Goal: Task Accomplishment & Management: Use online tool/utility

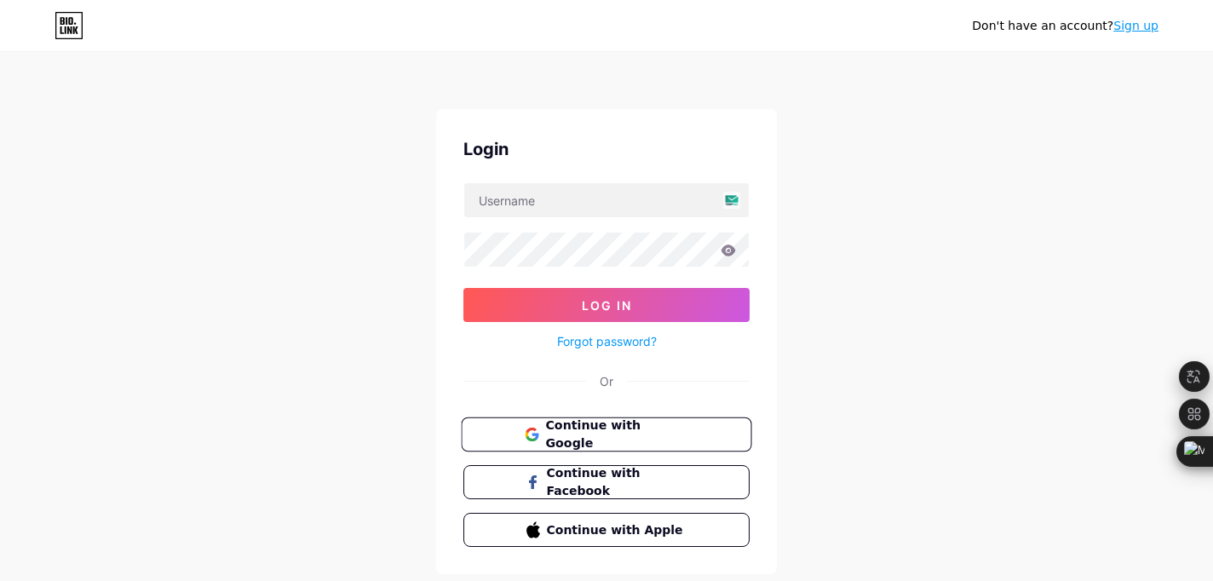
click at [601, 442] on button "Continue with Google" at bounding box center [606, 435] width 291 height 35
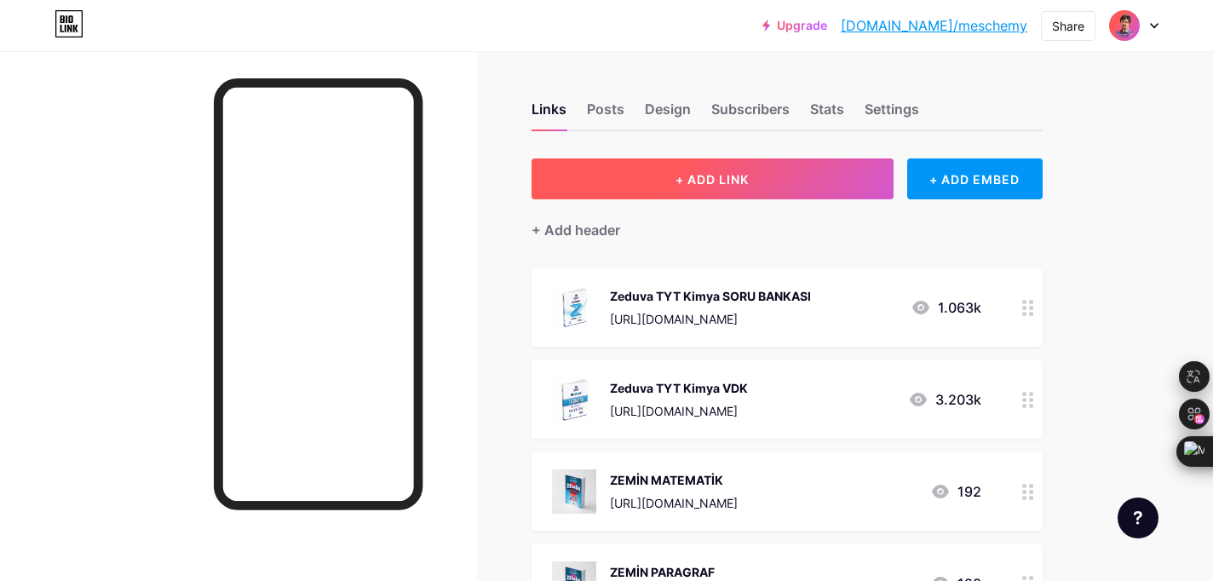
click at [677, 174] on span "+ ADD LINK" at bounding box center [712, 179] width 73 height 14
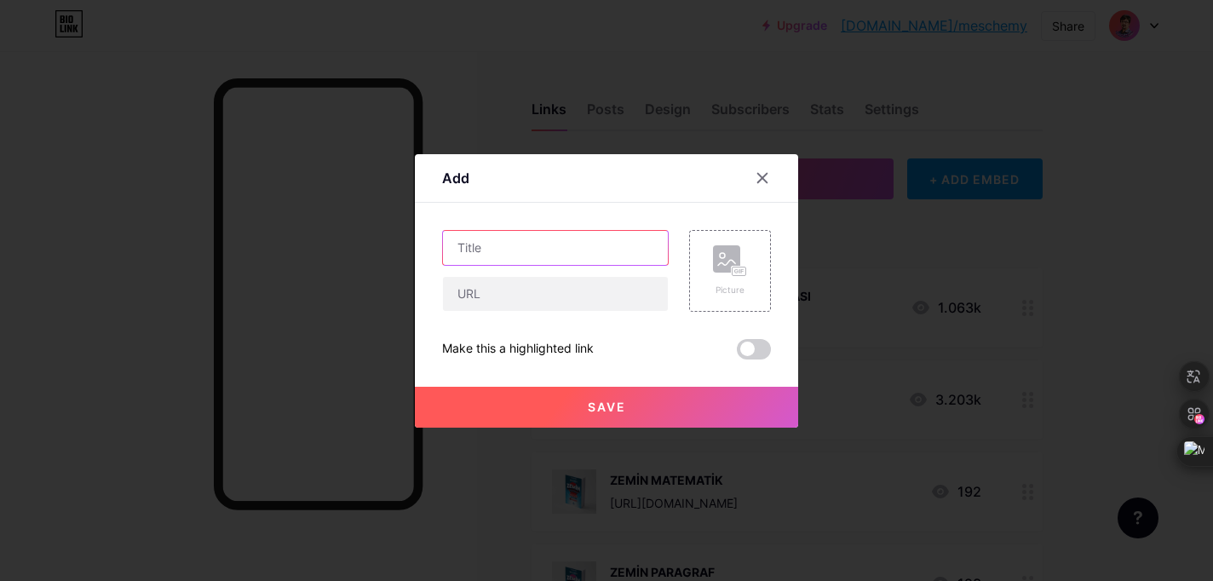
click at [550, 249] on input "text" at bounding box center [555, 248] width 225 height 34
type input ")"
type input "9.Sınıf Yeni Müfredat Kimya"
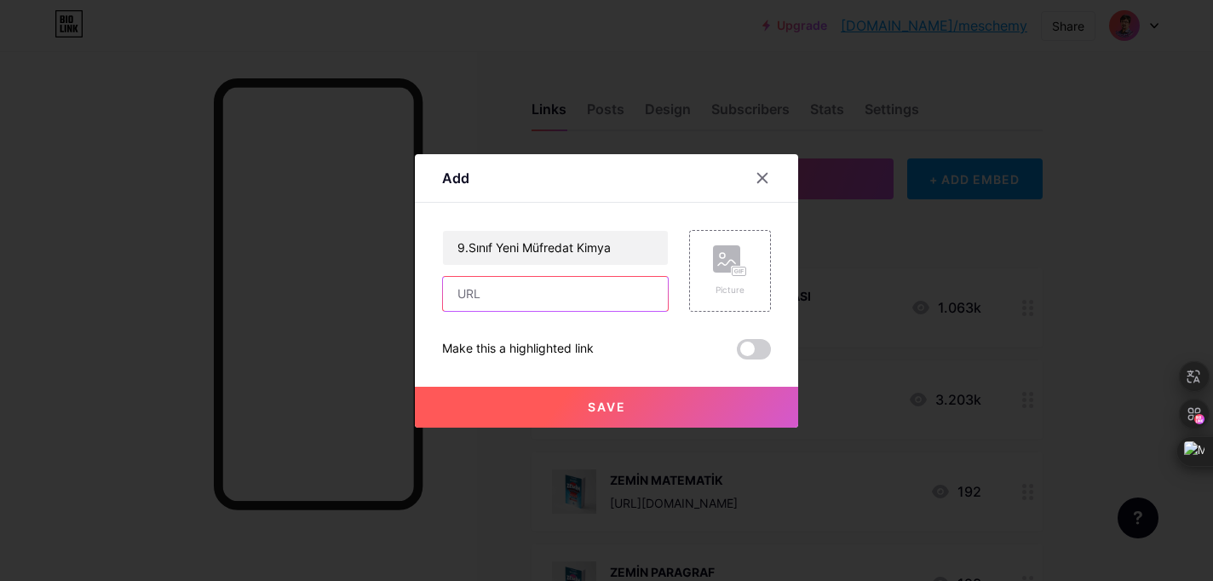
click at [538, 300] on input "text" at bounding box center [555, 294] width 225 height 34
paste input "https://www.youtube.com/playlist?list=PLBals97P4r_blpreJjtlv1jjjsMY0tI7l"
type input "https://www.youtube.com/playlist?list=PLBals97P4r_blpreJjtlv1jjjsMY0tI7l"
click at [740, 254] on rect at bounding box center [726, 258] width 27 height 27
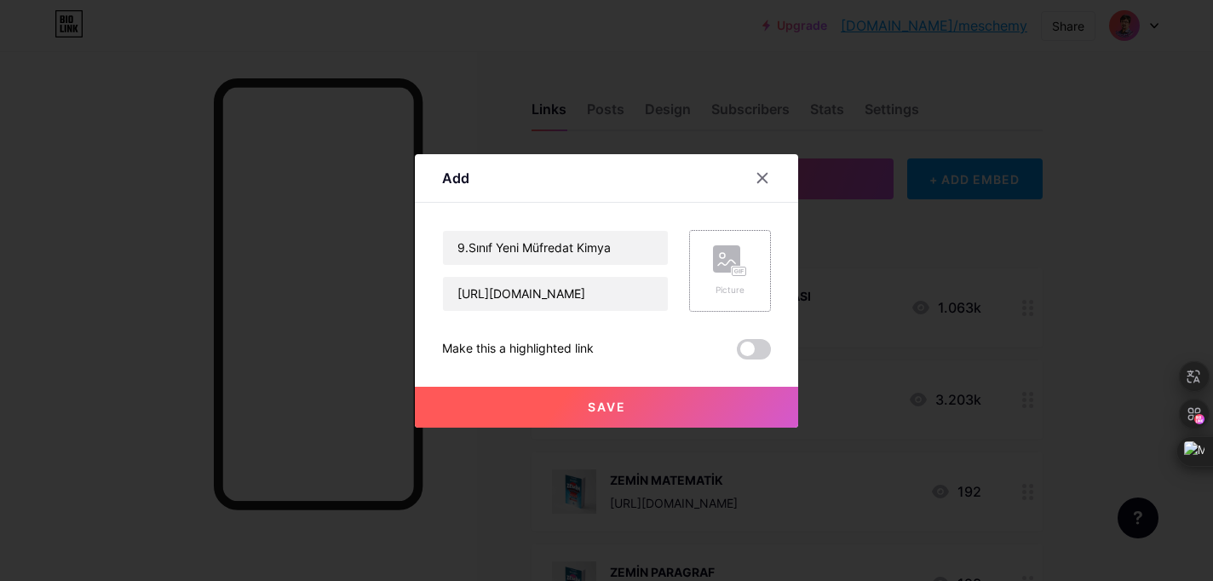
scroll to position [0, 0]
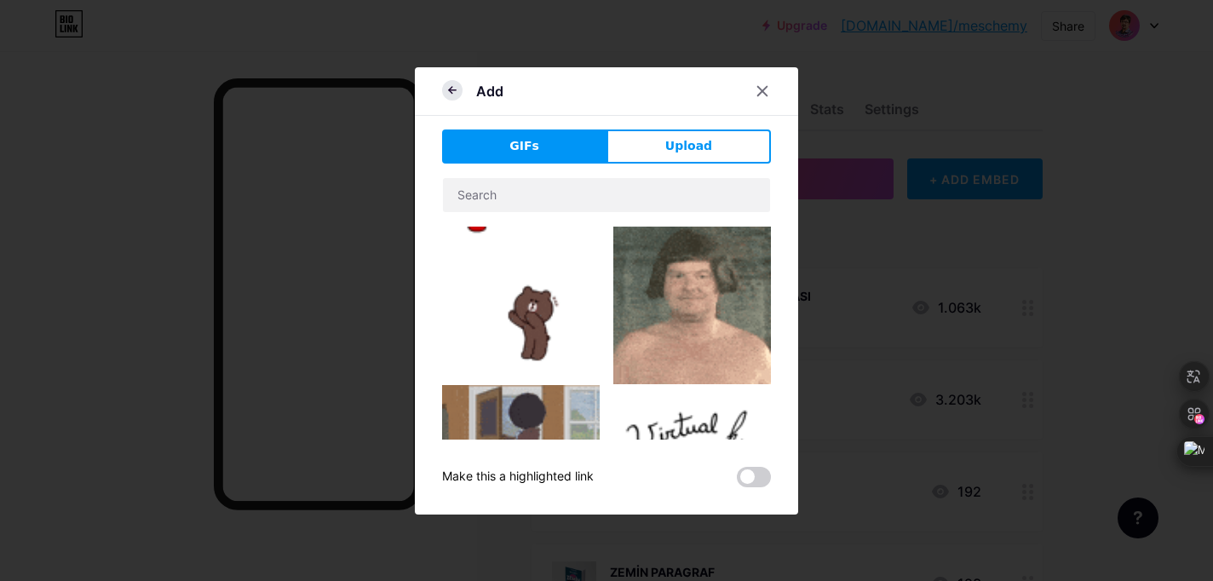
click at [457, 84] on icon at bounding box center [452, 90] width 20 height 20
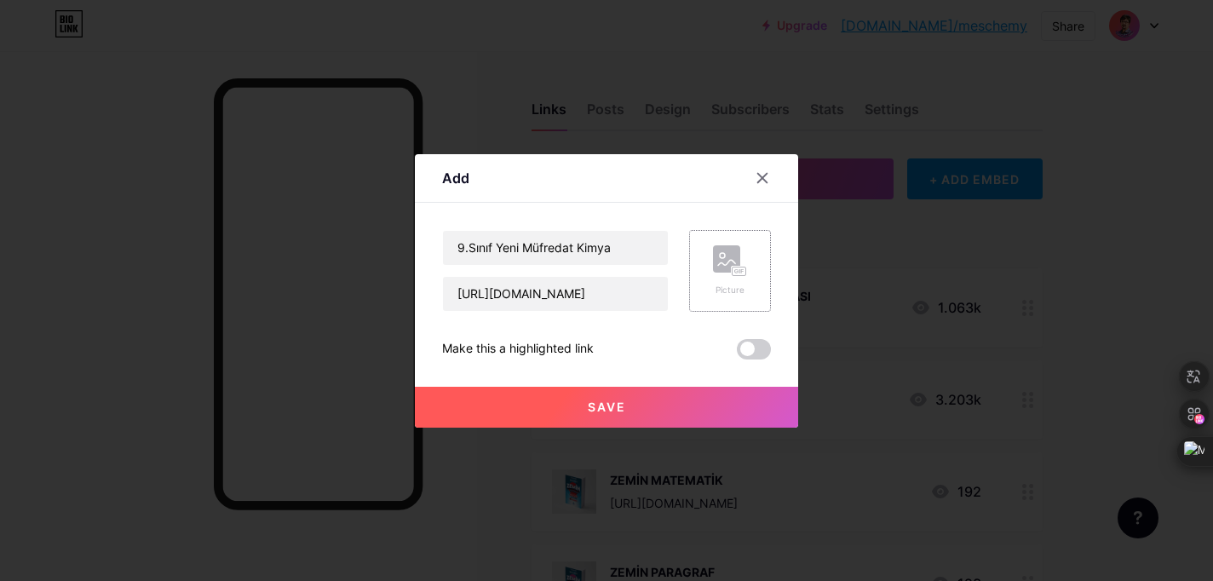
click at [733, 286] on div "Picture" at bounding box center [730, 290] width 34 height 13
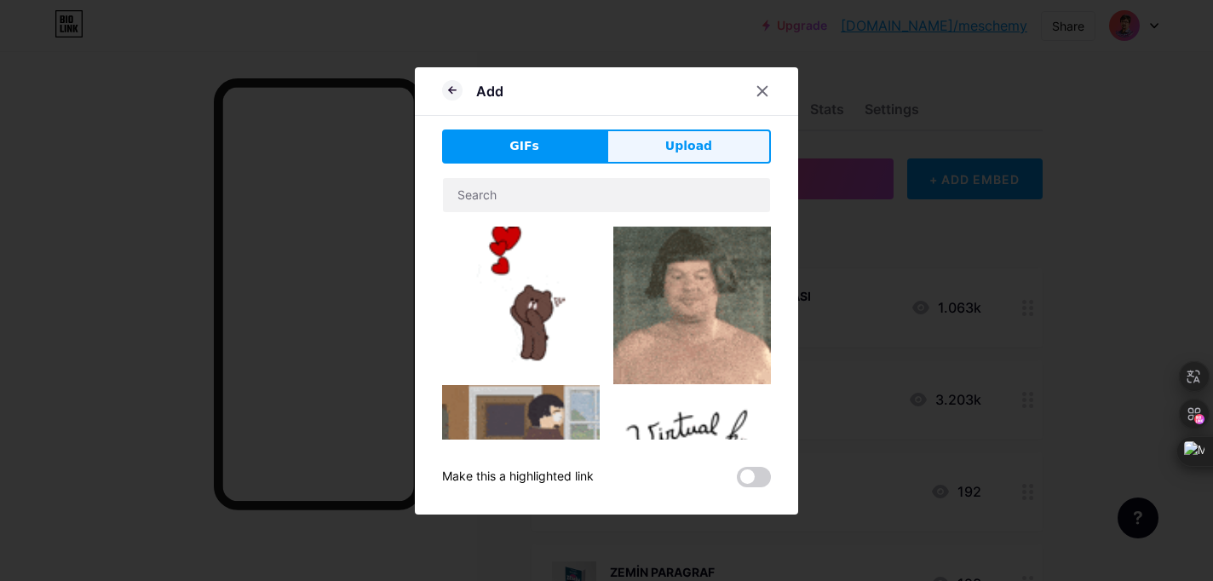
click at [715, 145] on button "Upload" at bounding box center [689, 147] width 164 height 34
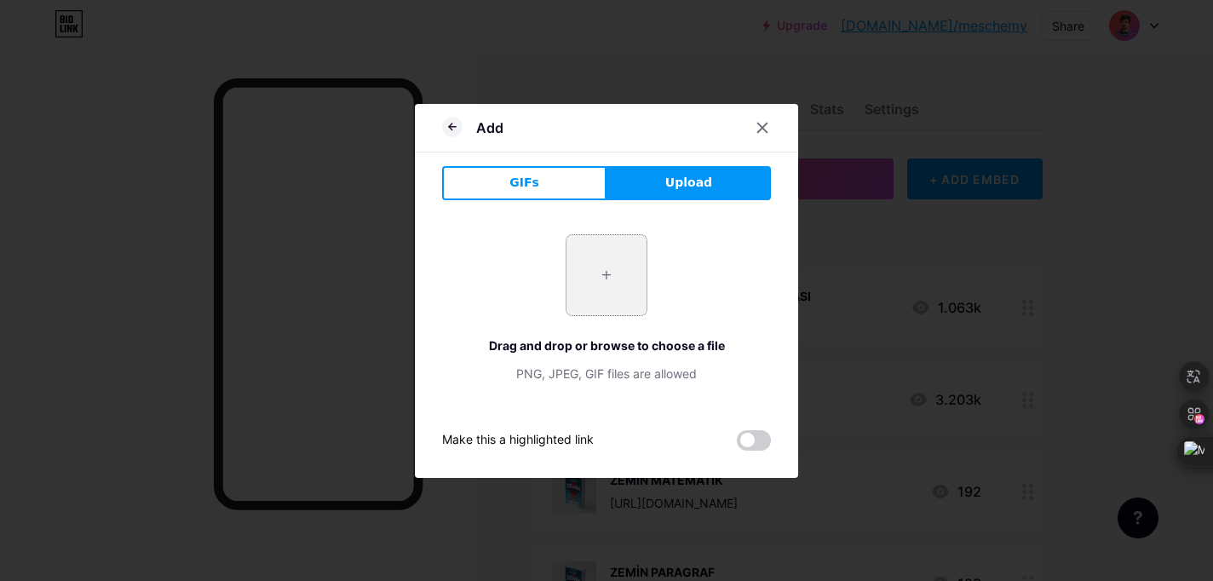
click at [623, 294] on input "file" at bounding box center [607, 275] width 80 height 80
type input "C:\fakepath\meschemykimya-052.jpg"
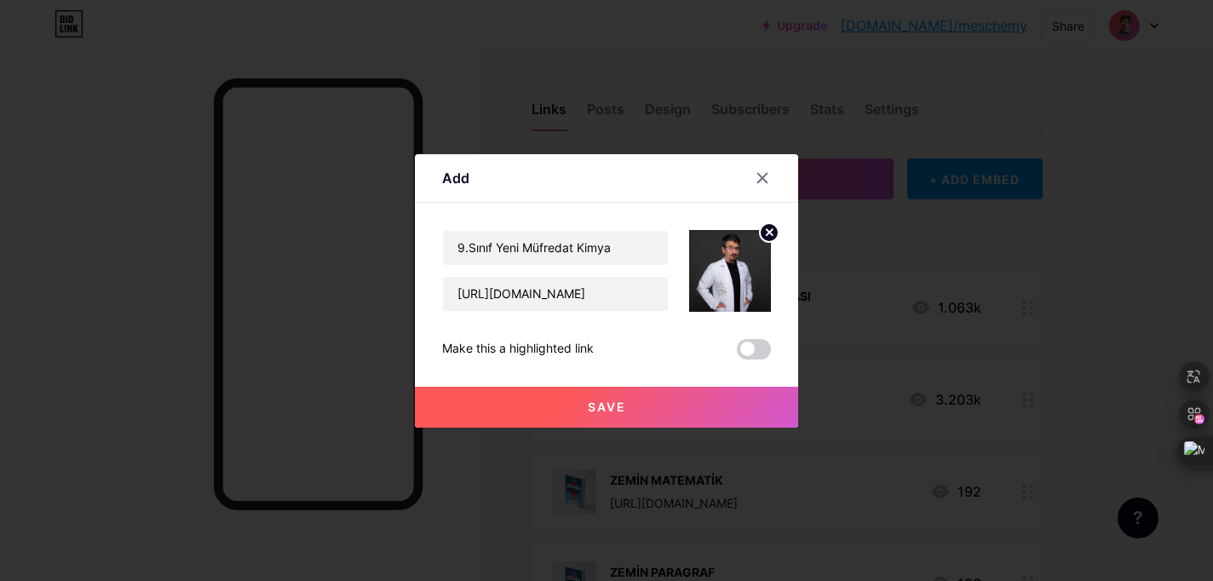
click at [607, 406] on span "Save" at bounding box center [607, 407] width 38 height 14
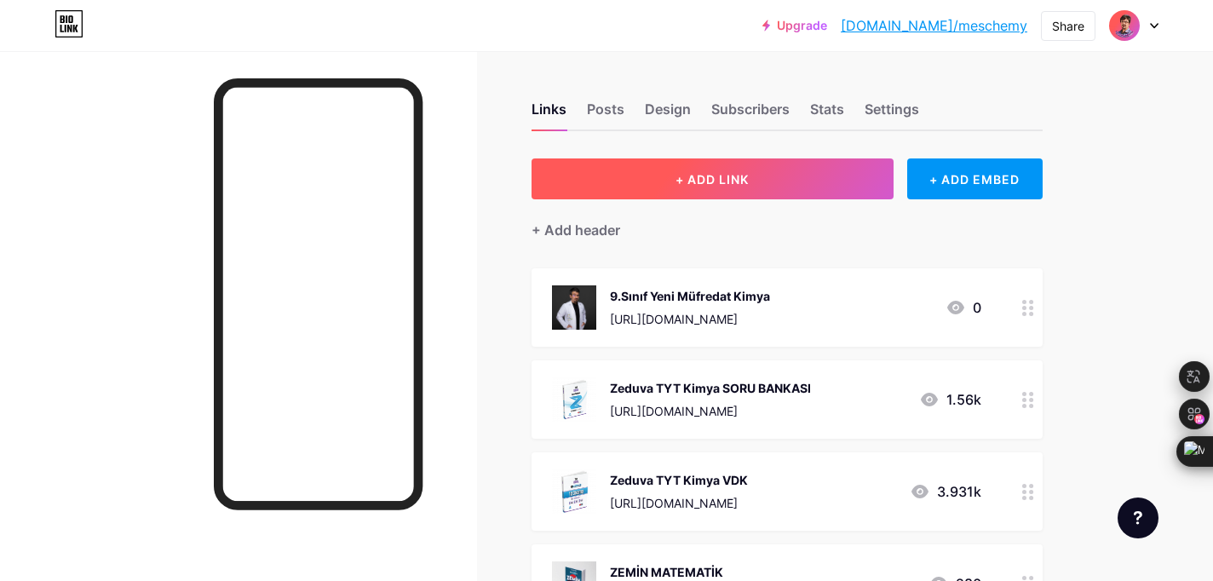
click at [689, 177] on span "+ ADD LINK" at bounding box center [712, 179] width 73 height 14
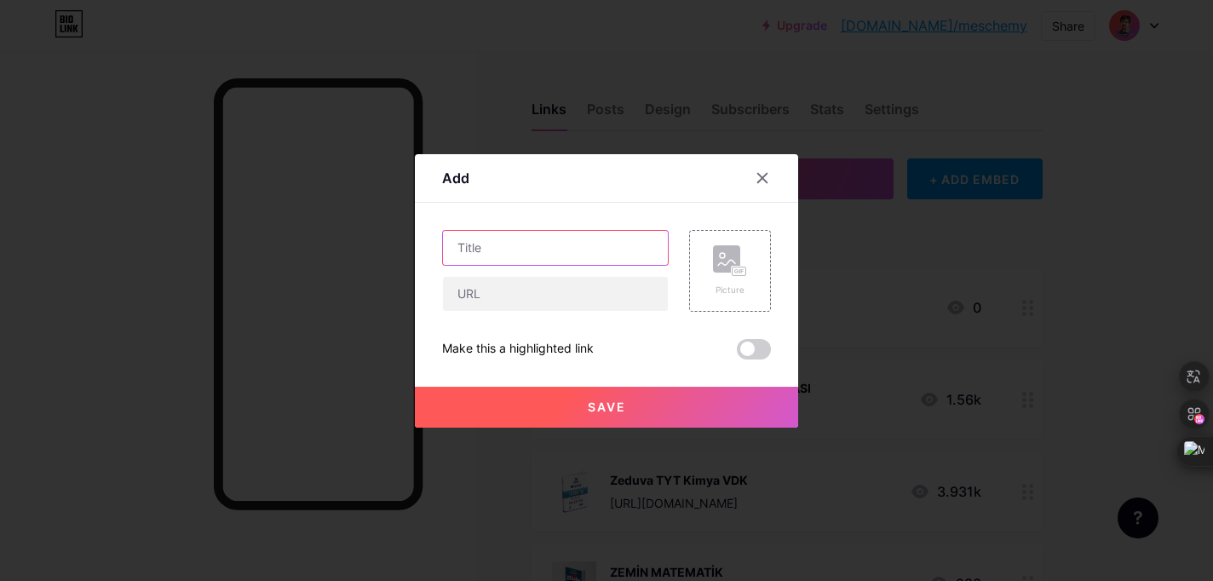
click at [496, 245] on input "text" at bounding box center [555, 248] width 225 height 34
type input "10. Yeni Müfredat Kimya"
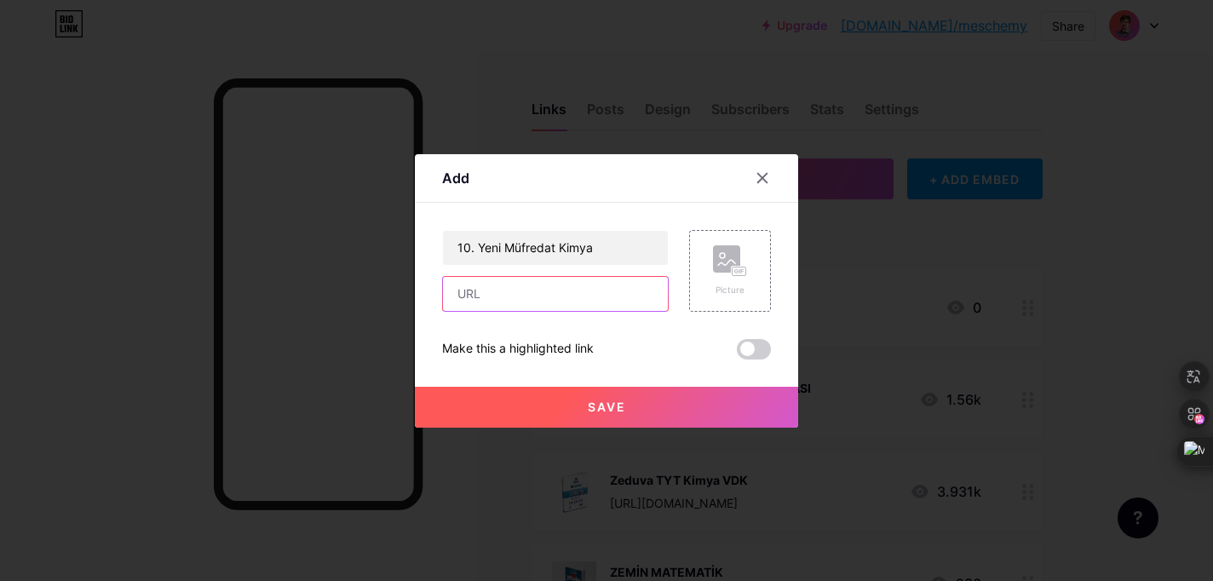
click at [527, 291] on input "text" at bounding box center [555, 294] width 225 height 34
paste input "https://www.youtube.com/playlist?list=PLBals97P4r_bpYlgDVIpcwM29P8smcaL9"
type input "https://www.youtube.com/playlist?list=PLBals97P4r_bpYlgDVIpcwM29P8smcaL9"
click at [725, 285] on div "Picture" at bounding box center [730, 290] width 34 height 13
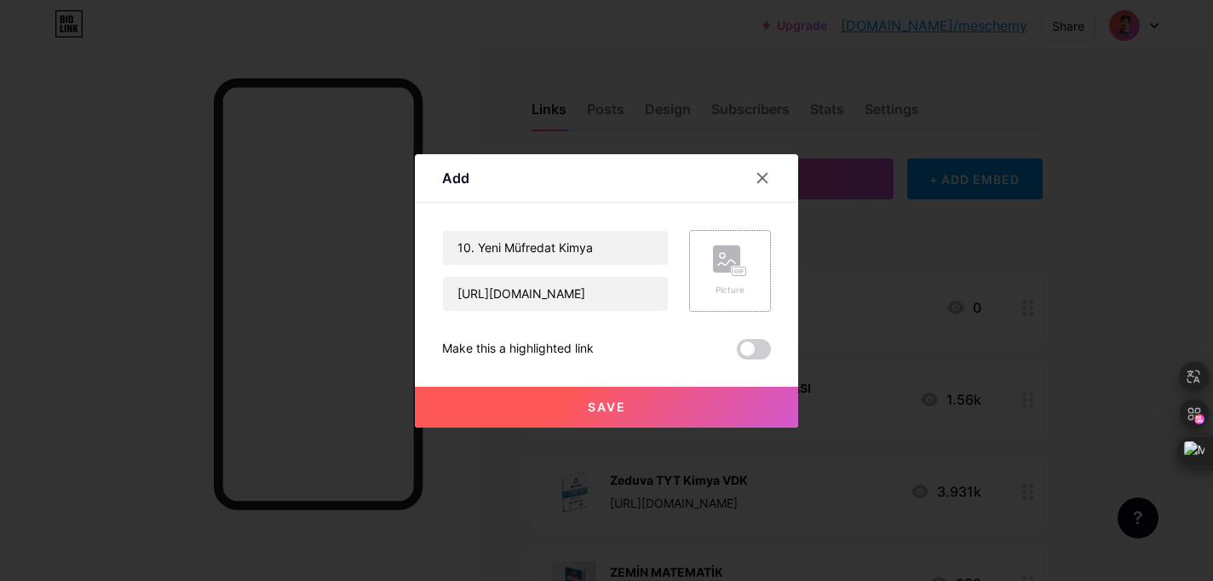
scroll to position [0, 0]
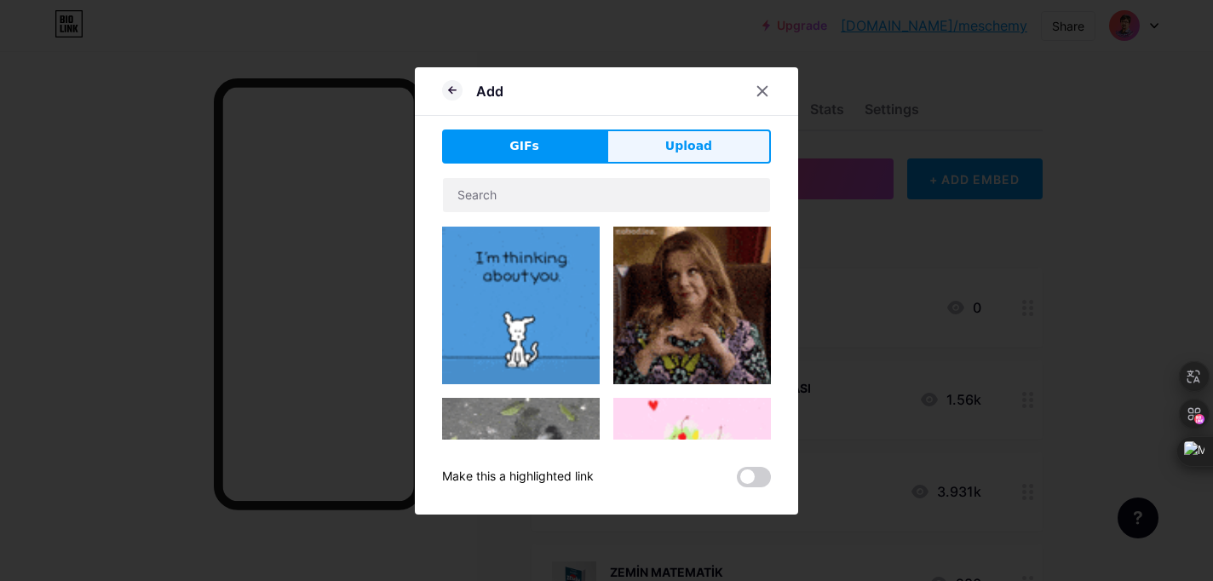
click at [687, 153] on span "Upload" at bounding box center [689, 146] width 47 height 18
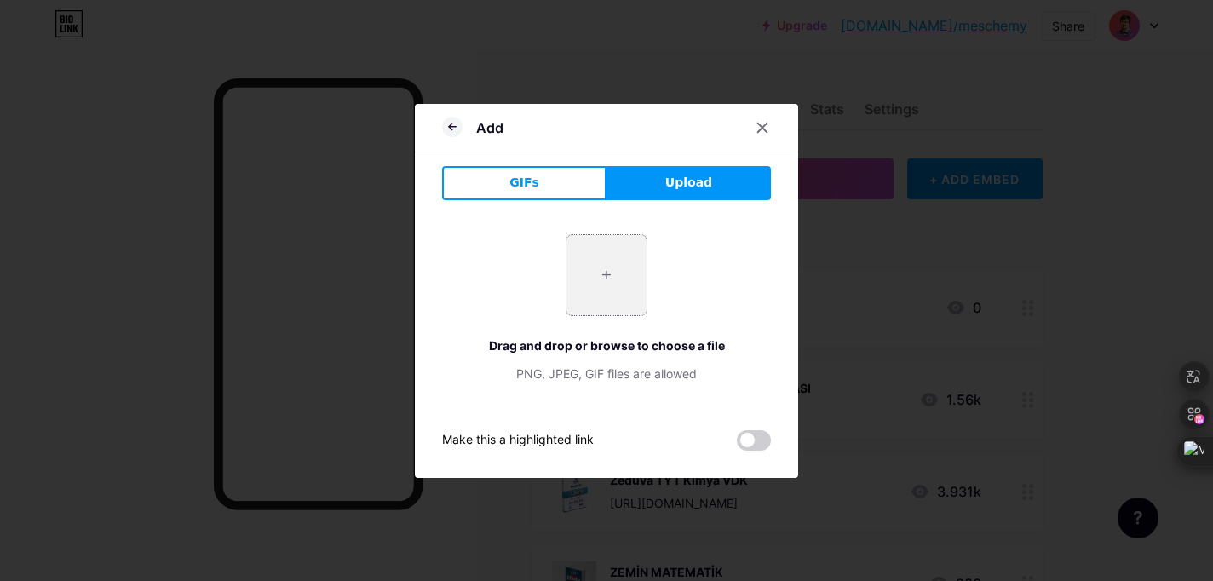
click at [608, 262] on input "file" at bounding box center [607, 275] width 80 height 80
type input "C:\fakepath\10. SINIF OBS KİMYA.png"
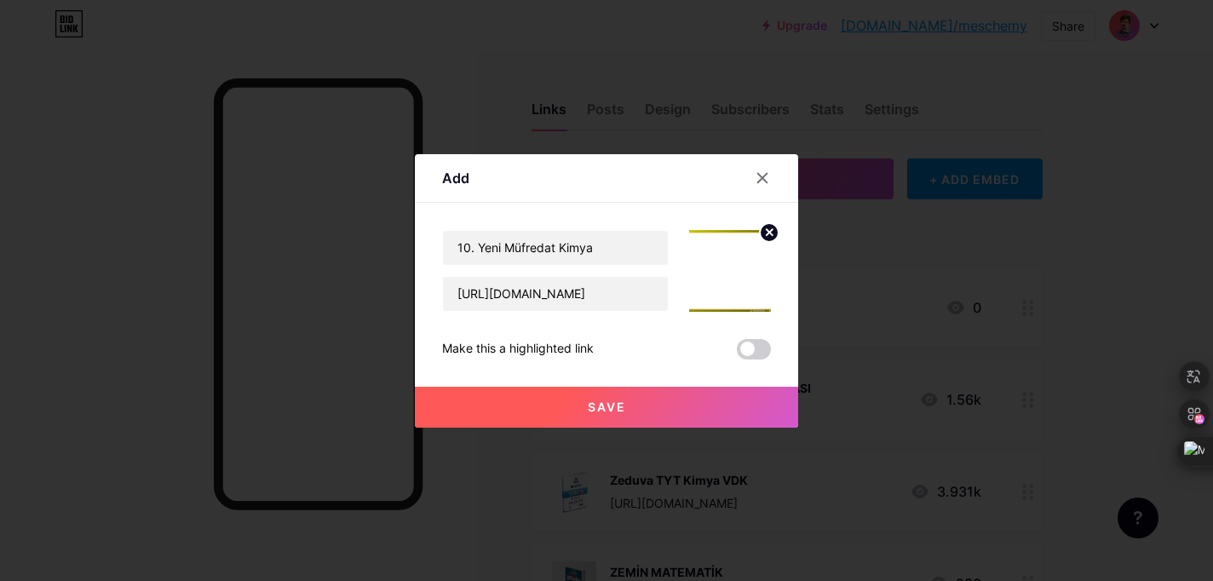
click at [723, 257] on img at bounding box center [730, 271] width 82 height 82
click at [772, 229] on icon at bounding box center [770, 232] width 6 height 6
click at [741, 261] on icon at bounding box center [730, 261] width 34 height 32
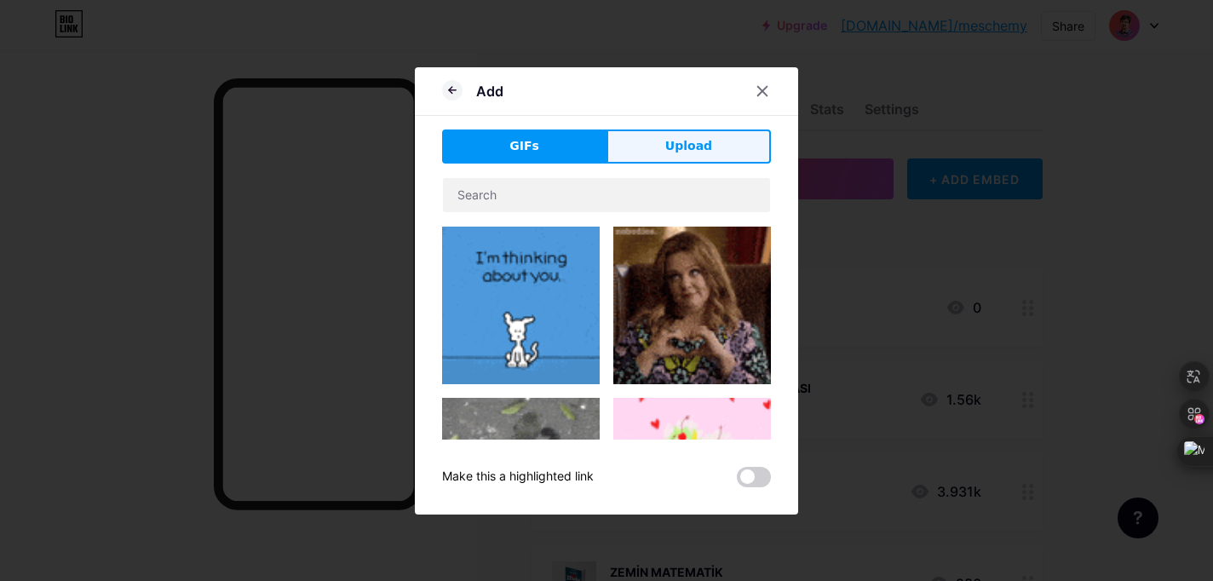
click at [716, 145] on button "Upload" at bounding box center [689, 147] width 164 height 34
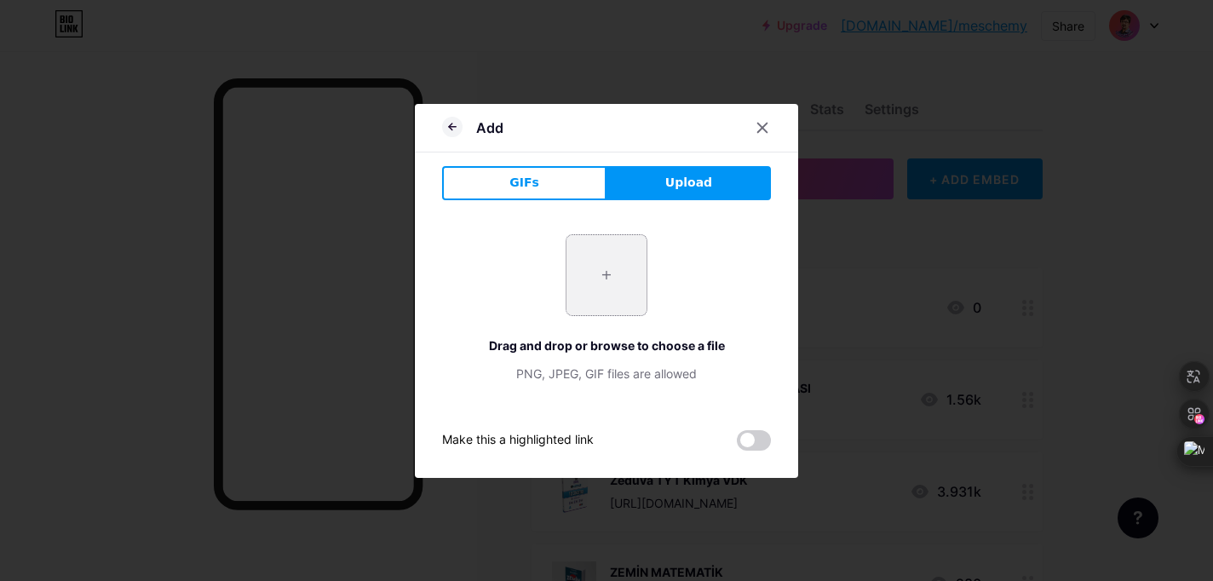
click at [601, 299] on input "file" at bounding box center [607, 275] width 80 height 80
click at [613, 265] on input "file" at bounding box center [607, 275] width 80 height 80
click at [620, 282] on input "file" at bounding box center [607, 275] width 80 height 80
type input "C:\fakepath\kimya10.sınıf.jpeg"
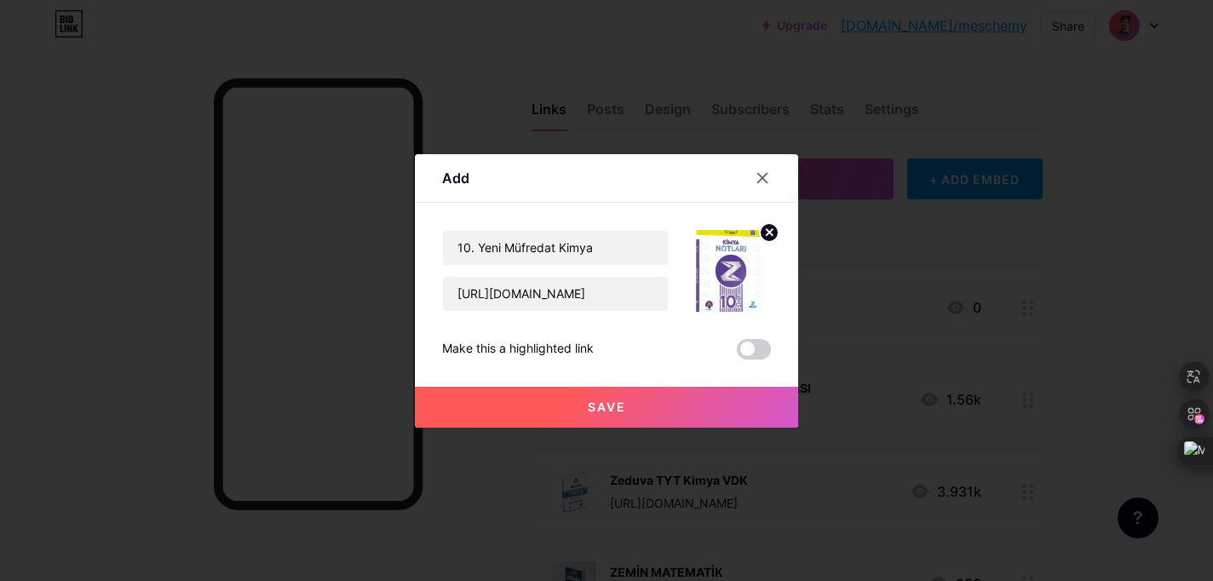
click at [614, 408] on span "Save" at bounding box center [607, 407] width 38 height 14
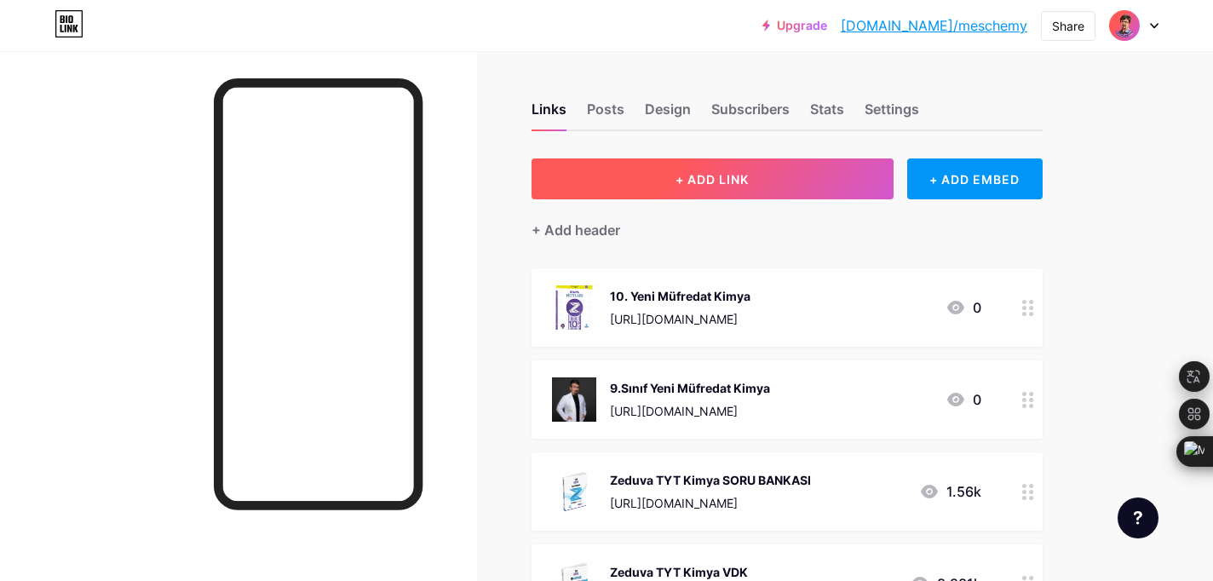
click at [705, 174] on span "+ ADD LINK" at bounding box center [712, 179] width 73 height 14
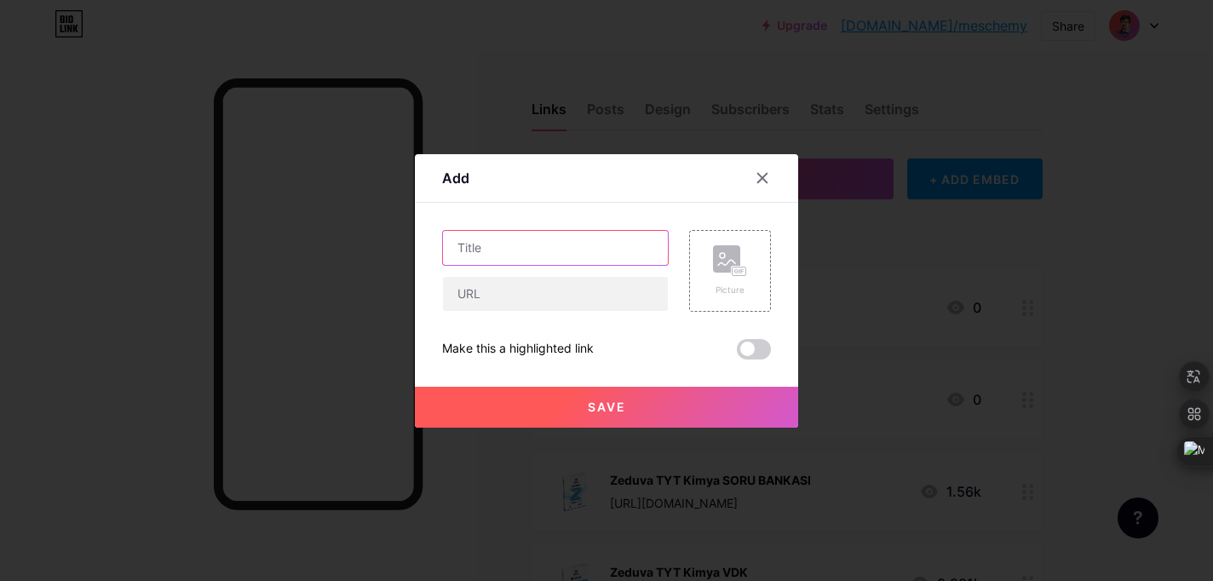
click at [545, 248] on input "text" at bounding box center [555, 248] width 225 height 34
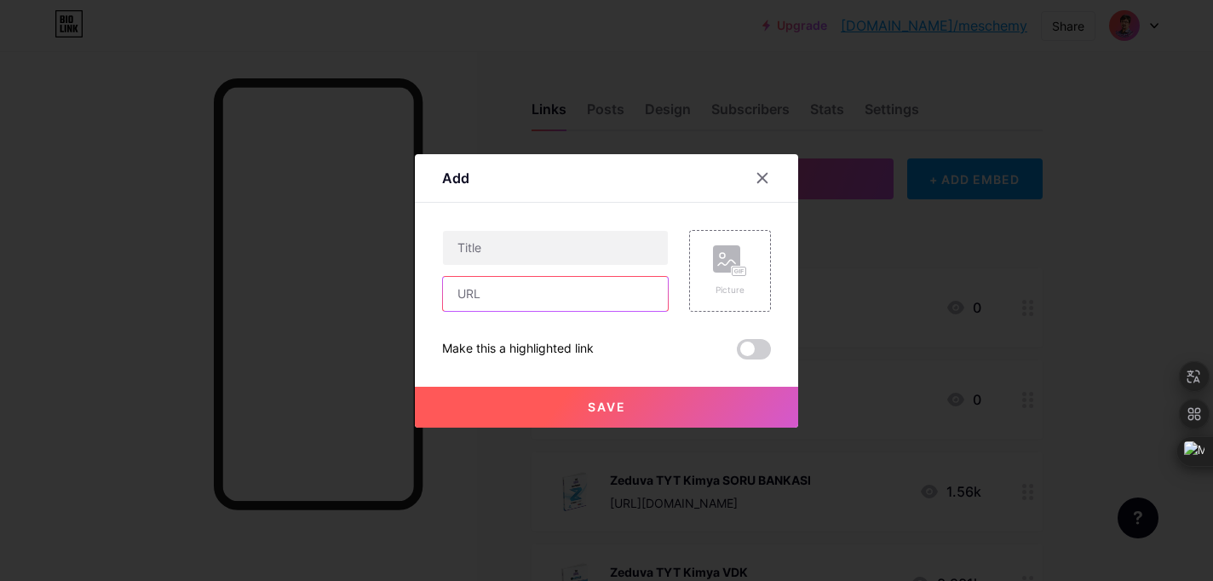
click at [508, 291] on input "text" at bounding box center [555, 294] width 225 height 34
paste input "https://www.youtube.com/playlist?list=PLBals97P4r_ZfnhNcNTUhF36t17ynwZho"
type input "https://www.youtube.com/playlist?list=PLBals97P4r_ZfnhNcNTUhF36t17ynwZho"
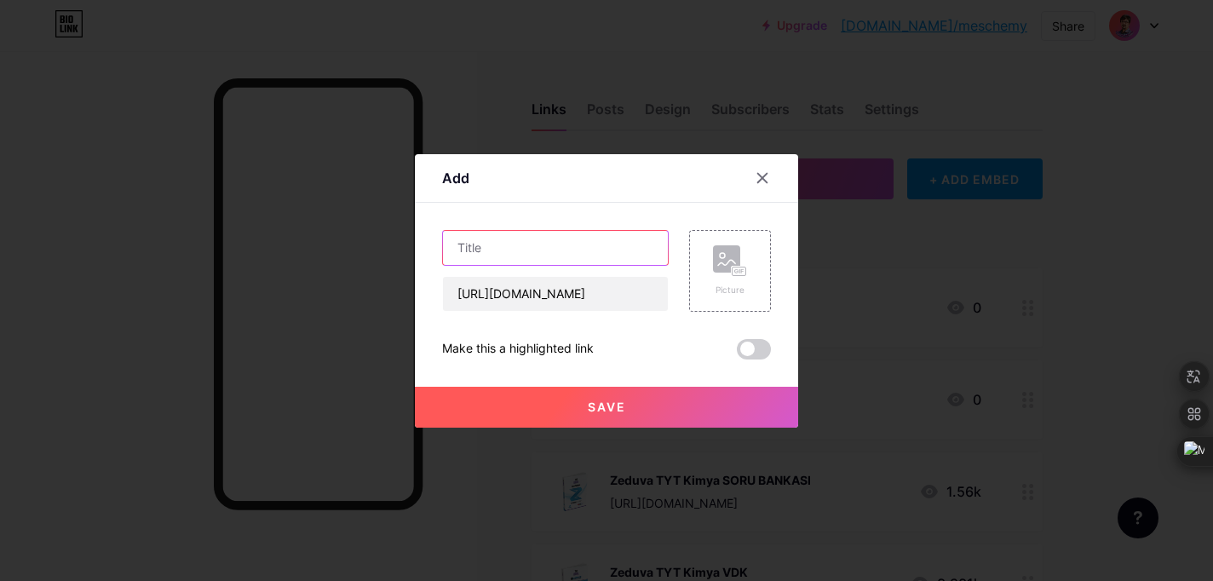
click at [487, 248] on input "text" at bounding box center [555, 248] width 225 height 34
type input "39 Günde TYT Ayrıntılı Kimya Kampı"
click at [742, 274] on rect at bounding box center [740, 271] width 14 height 9
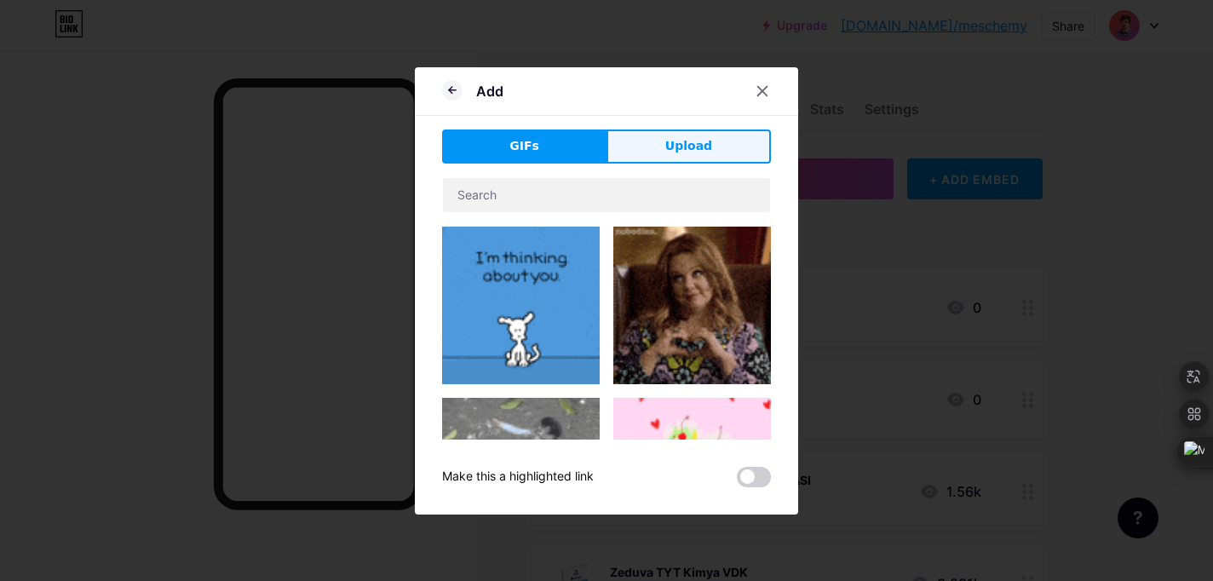
click at [712, 144] on button "Upload" at bounding box center [689, 147] width 164 height 34
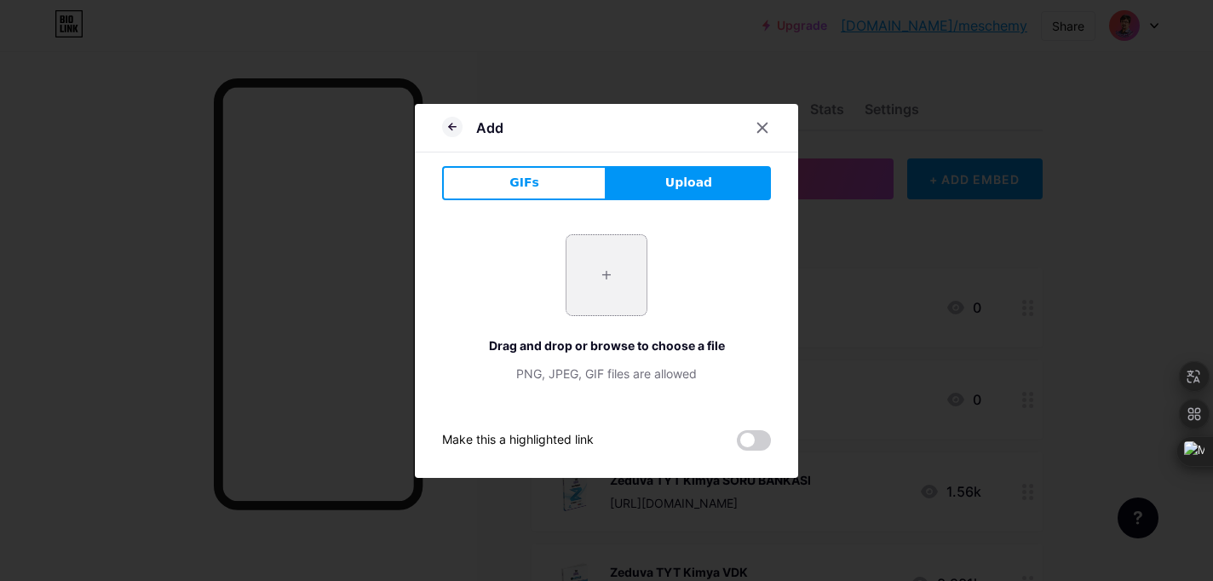
click at [581, 293] on input "file" at bounding box center [607, 275] width 80 height 80
type input "C:\fakepath\tyt-kimya-vdk.png"
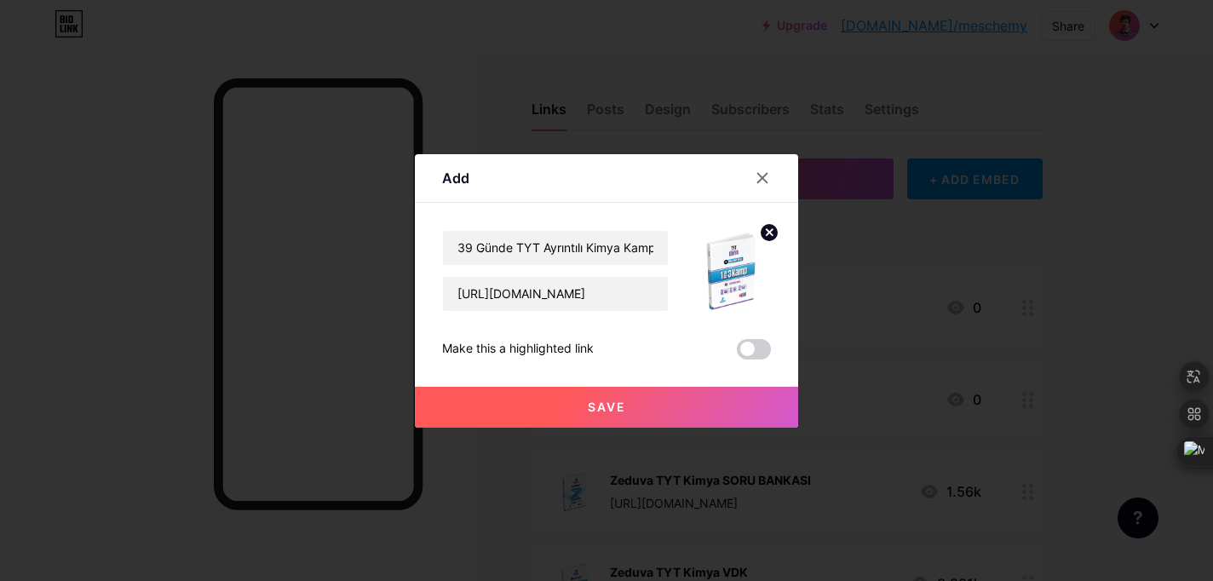
click at [623, 402] on span "Save" at bounding box center [607, 407] width 38 height 14
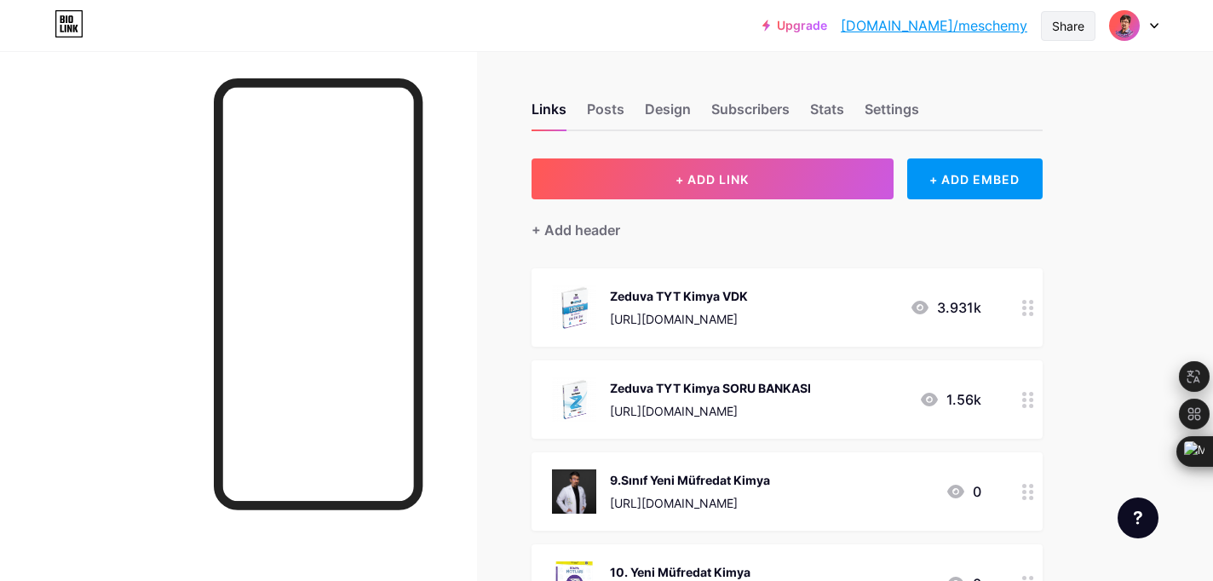
click at [1056, 26] on div "Share" at bounding box center [1068, 26] width 32 height 18
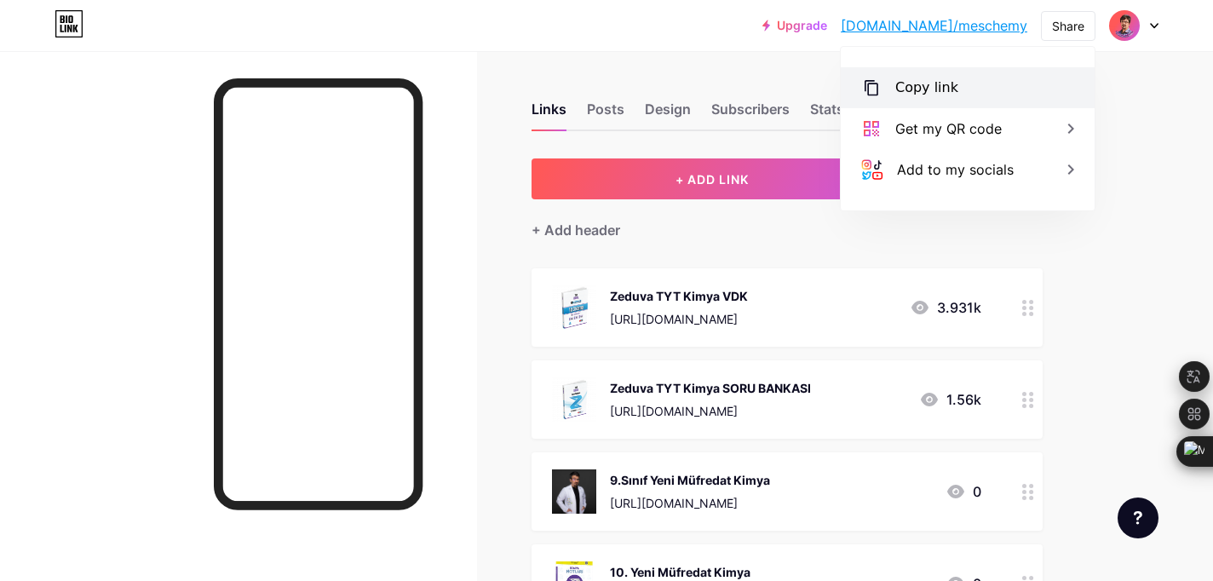
click at [967, 80] on div "Copy link" at bounding box center [968, 87] width 254 height 41
